Goal: Information Seeking & Learning: Learn about a topic

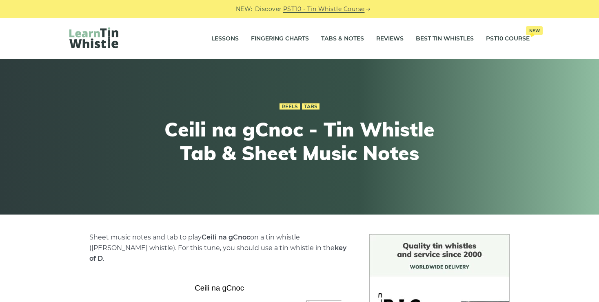
scroll to position [165, 0]
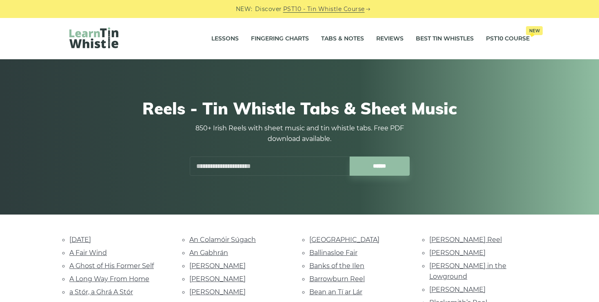
scroll to position [306, 0]
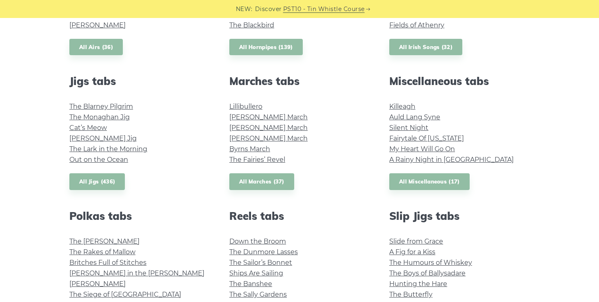
scroll to position [410, 0]
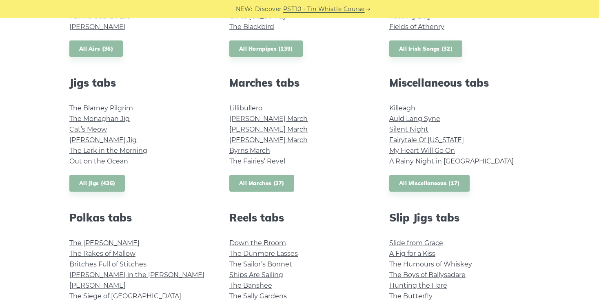
click at [266, 181] on link "All Marches (37)" at bounding box center [261, 183] width 65 height 17
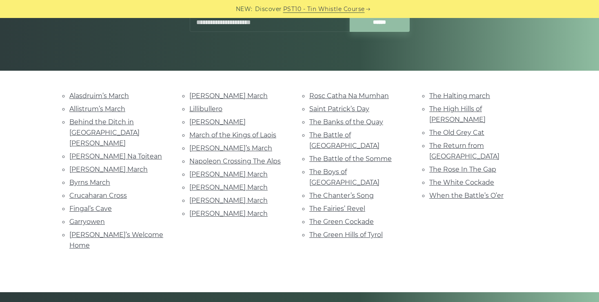
scroll to position [145, 0]
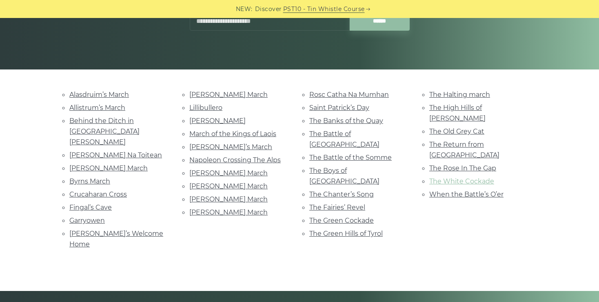
click at [448, 177] on link "The White Cockade" at bounding box center [462, 181] width 65 height 8
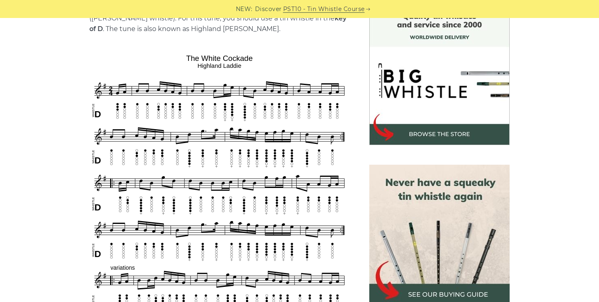
scroll to position [231, 0]
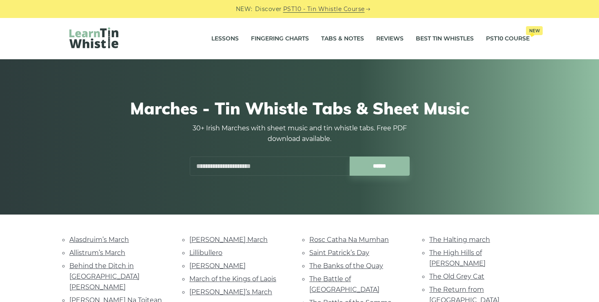
scroll to position [145, 0]
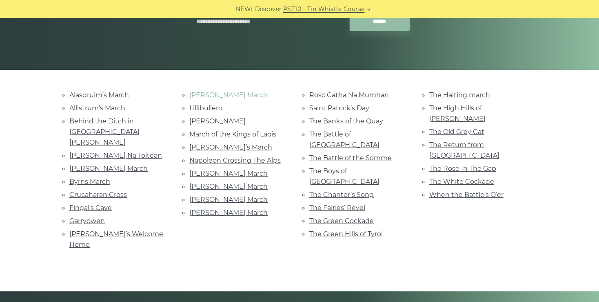
click at [224, 94] on link "[PERSON_NAME] March" at bounding box center [228, 95] width 78 height 8
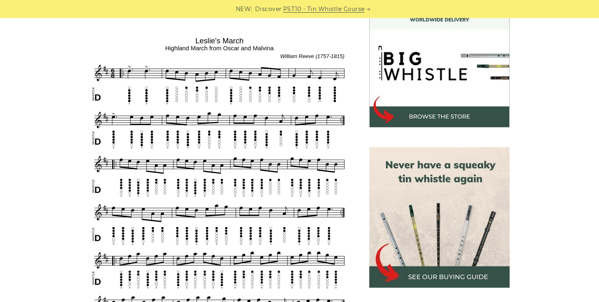
scroll to position [245, 0]
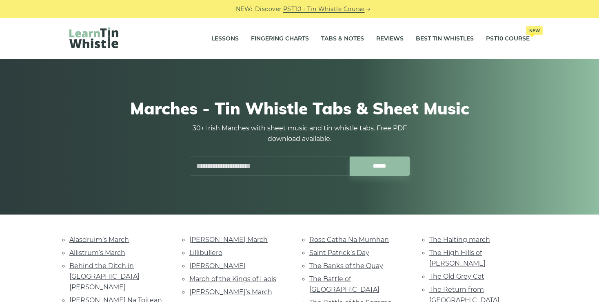
scroll to position [145, 0]
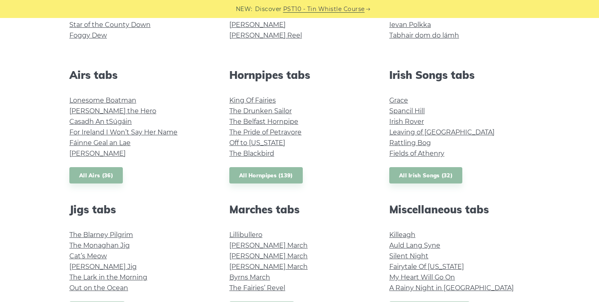
scroll to position [282, 0]
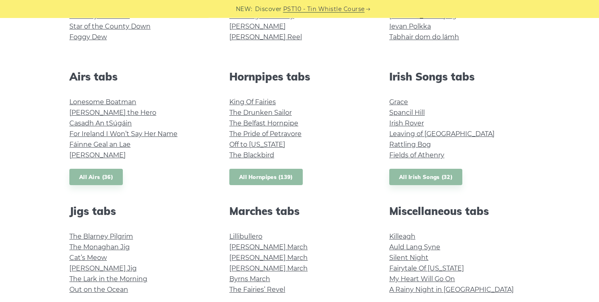
click at [279, 176] on link "All Hornpipes (139)" at bounding box center [265, 177] width 73 height 17
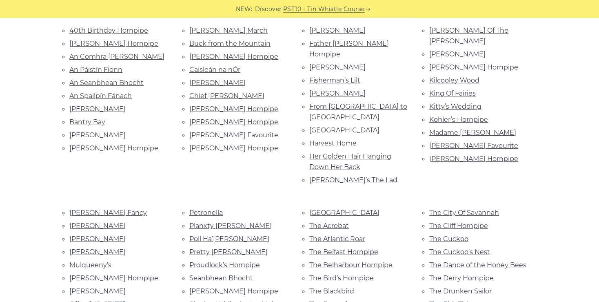
scroll to position [207, 0]
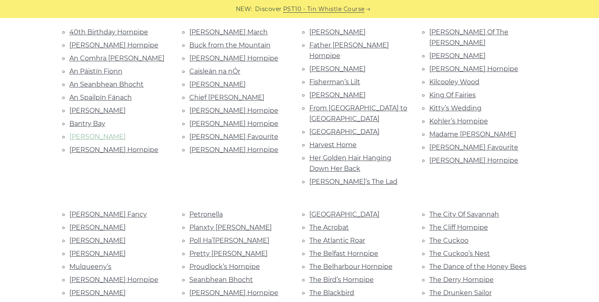
click at [82, 133] on link "[PERSON_NAME]" at bounding box center [97, 137] width 56 height 8
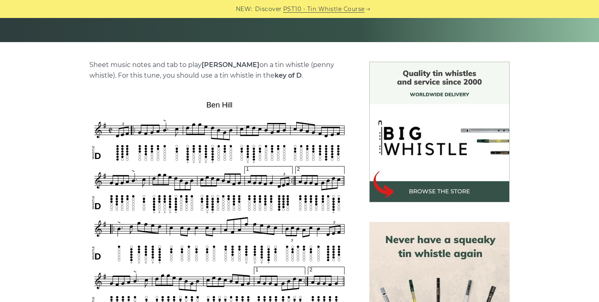
scroll to position [171, 0]
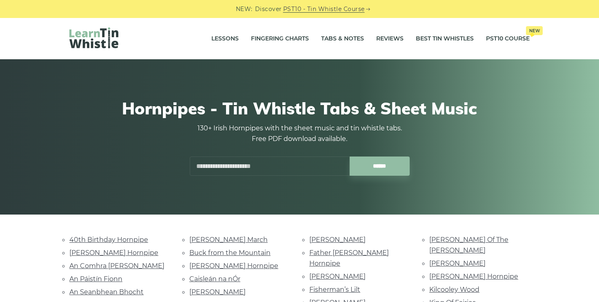
scroll to position [207, 0]
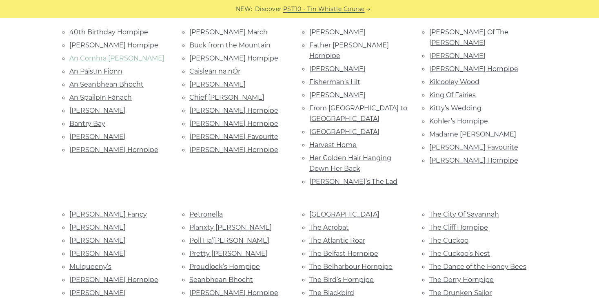
click at [111, 57] on link "An Comhra [PERSON_NAME]" at bounding box center [116, 58] width 95 height 8
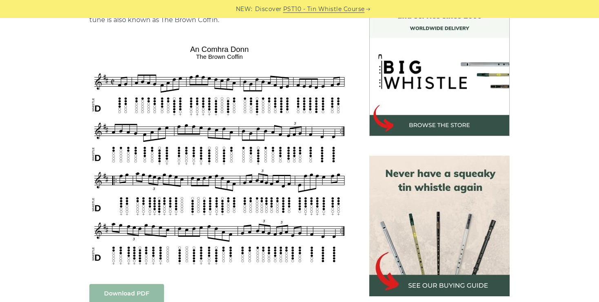
scroll to position [237, 0]
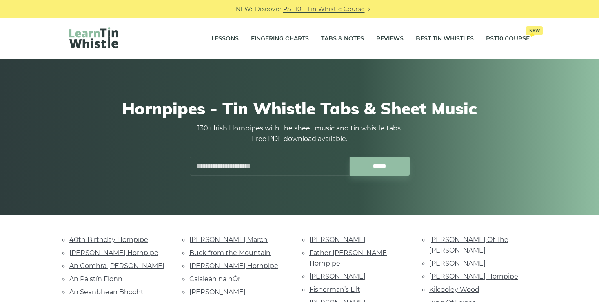
scroll to position [207, 0]
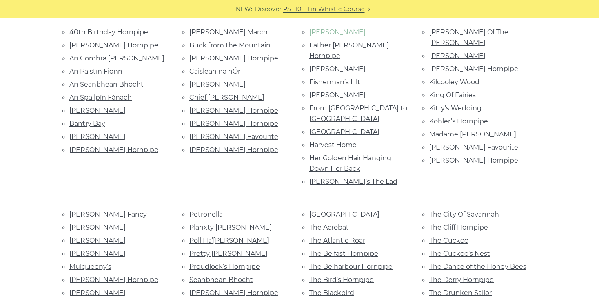
click at [338, 29] on link "Eleanor Neary’s" at bounding box center [338, 32] width 56 height 8
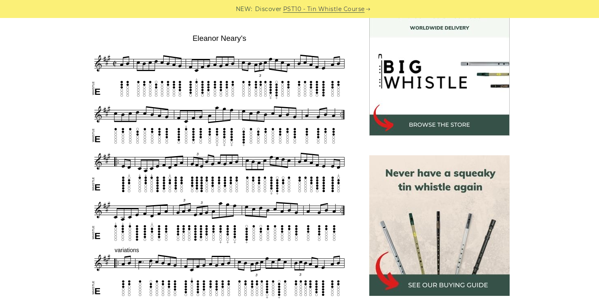
scroll to position [236, 0]
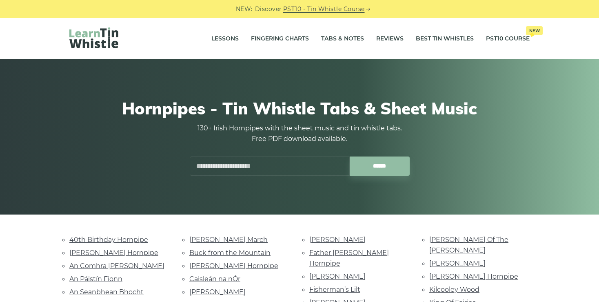
scroll to position [207, 0]
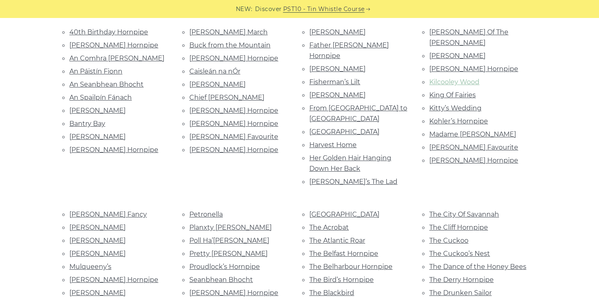
click at [447, 78] on link "Kilcooley Wood" at bounding box center [455, 82] width 50 height 8
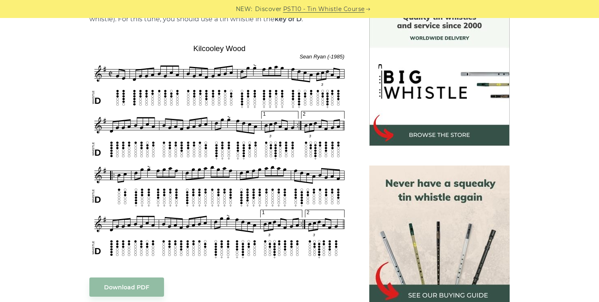
scroll to position [225, 0]
